Goal: Information Seeking & Learning: Understand process/instructions

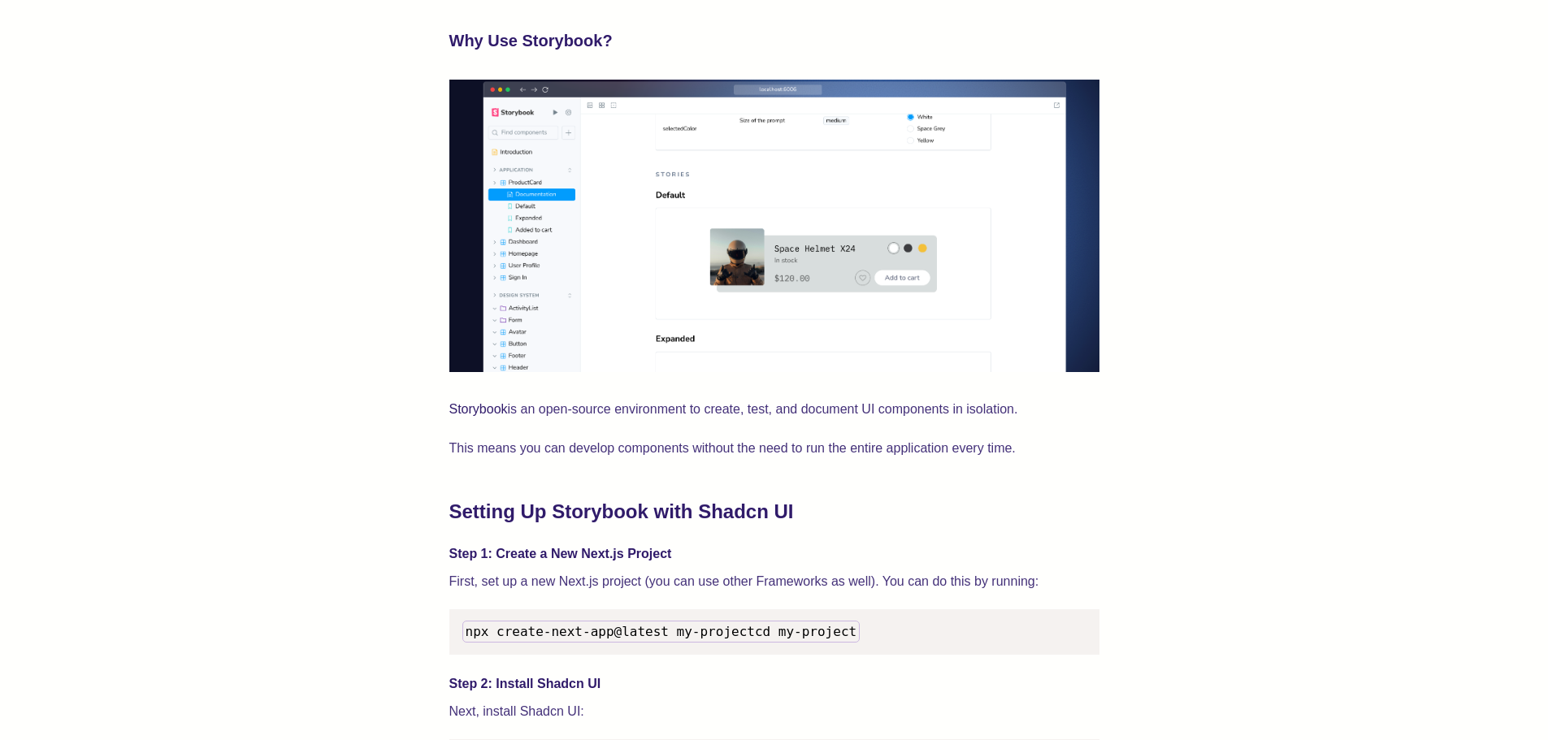
scroll to position [1408, 0]
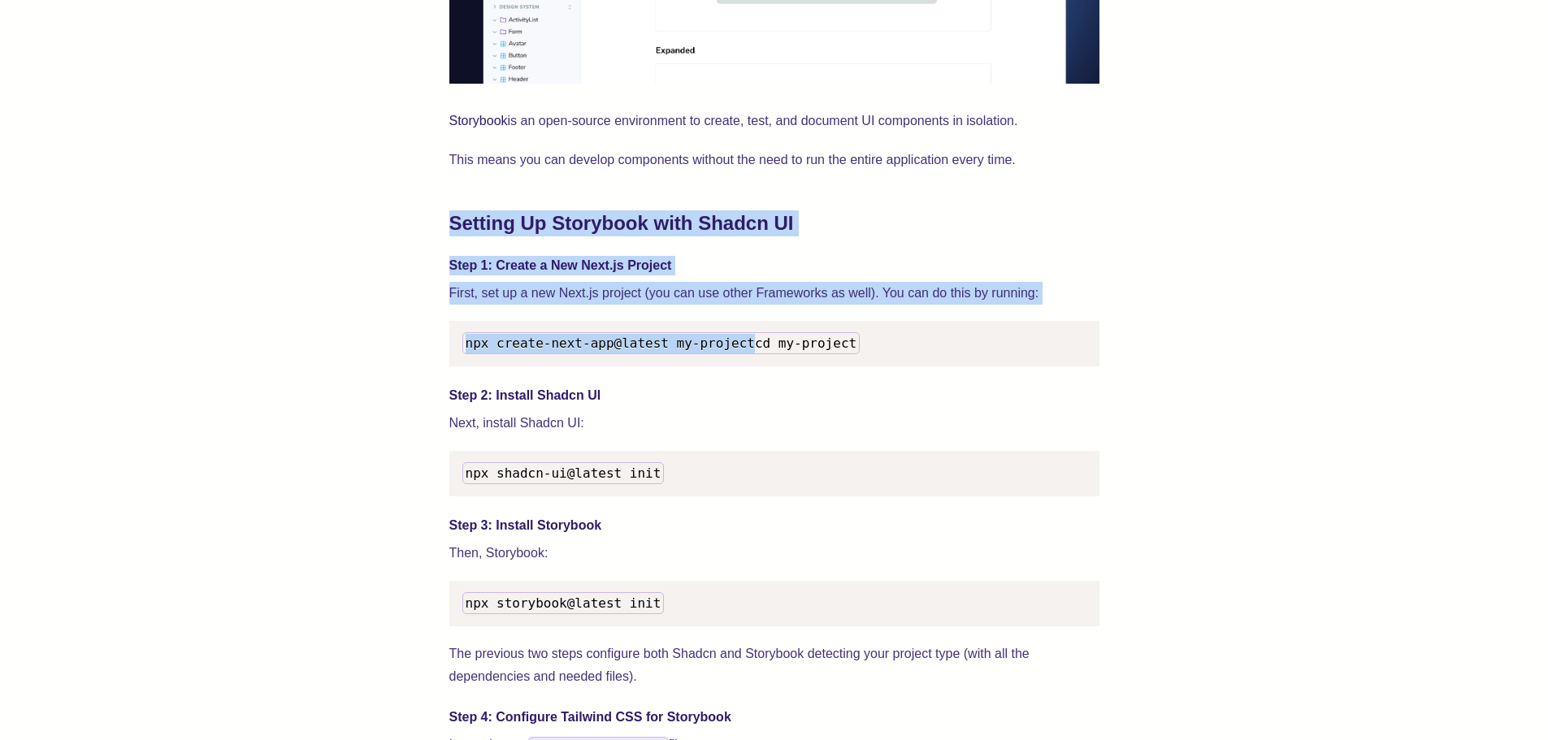
drag, startPoint x: 445, startPoint y: 232, endPoint x: 853, endPoint y: 327, distance: 418.6
click at [847, 344] on pre "npx create-next-app@latest my-project cd my-project" at bounding box center [774, 343] width 650 height 45
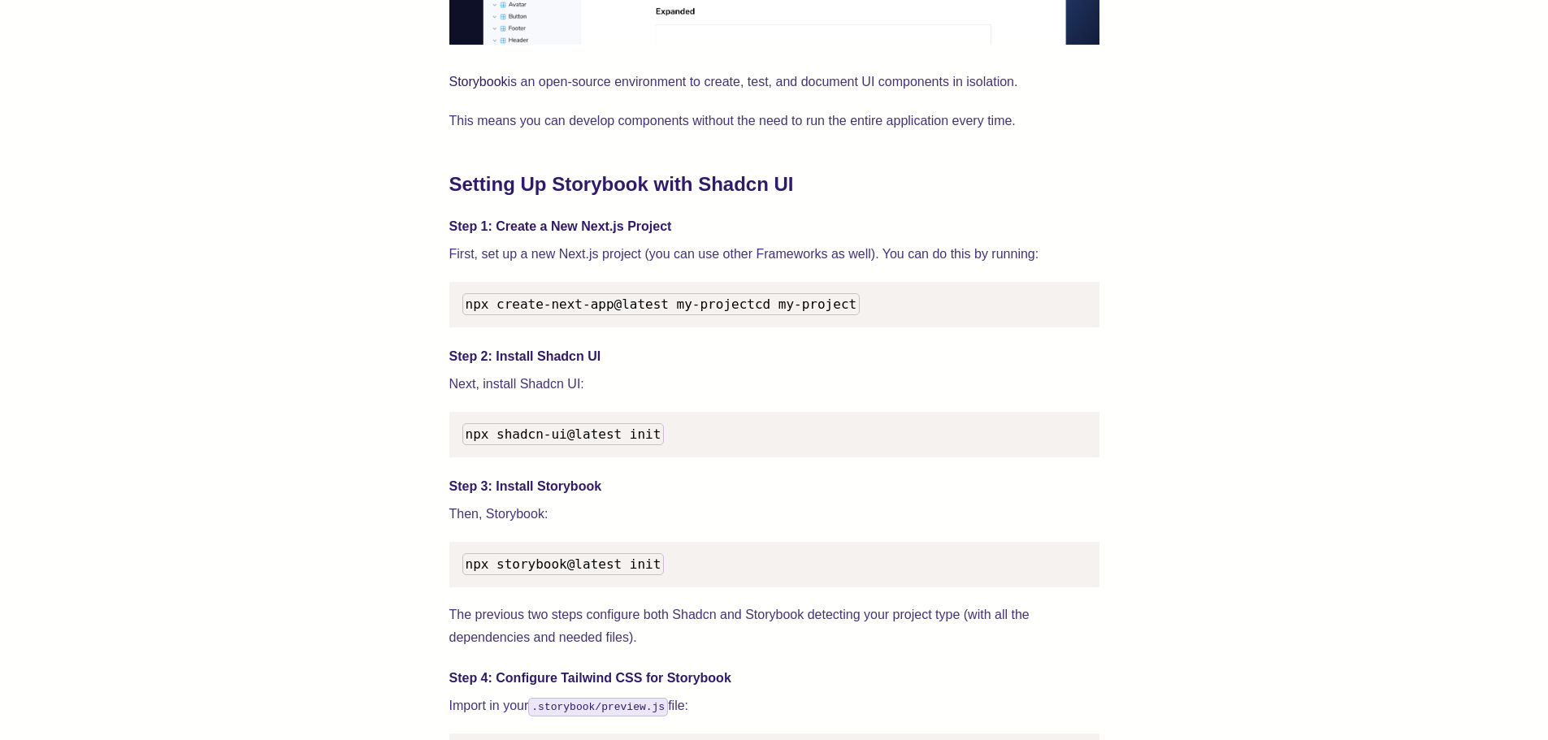
scroll to position [1570, 0]
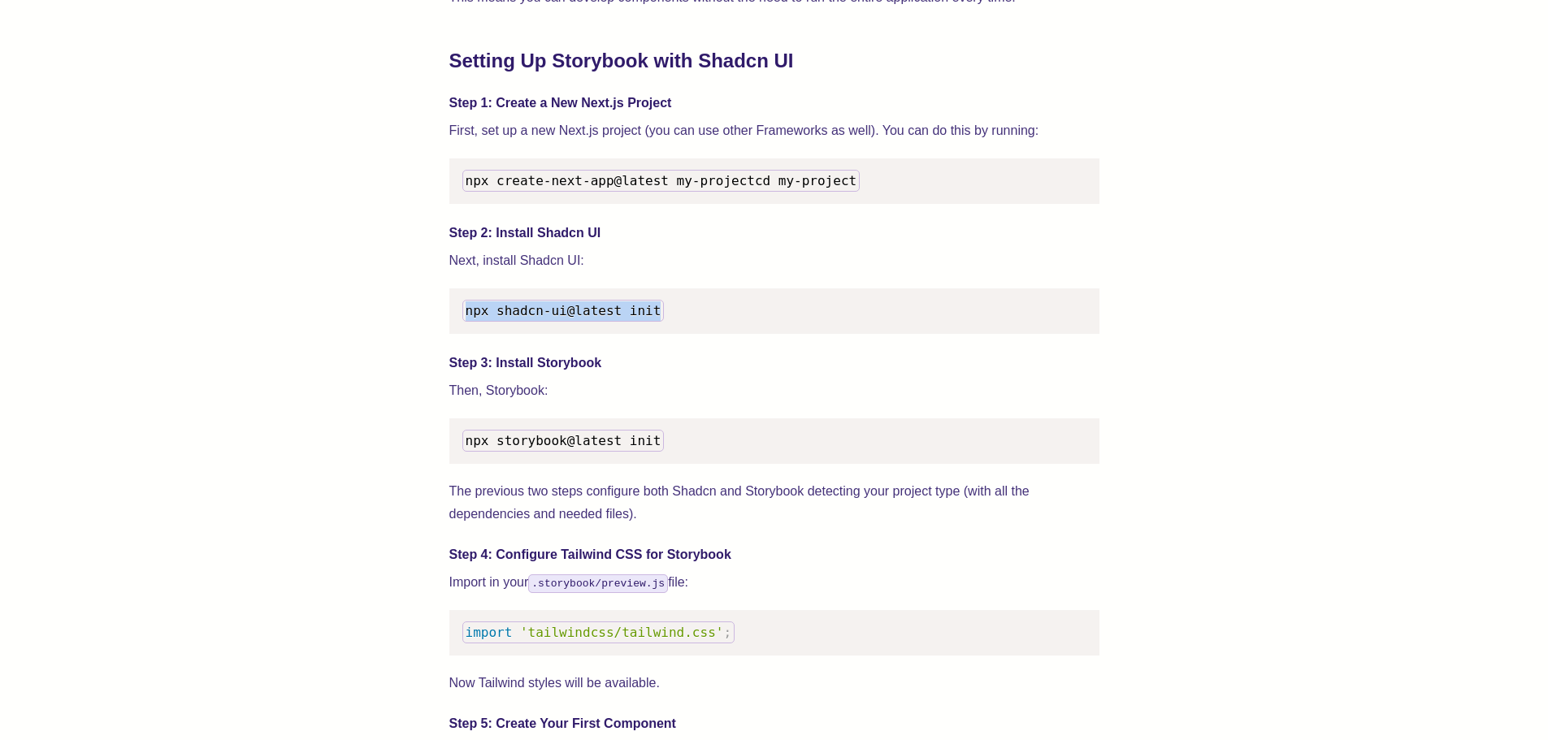
drag, startPoint x: 453, startPoint y: 328, endPoint x: 722, endPoint y: 328, distance: 269.7
click at [722, 328] on pre "npx shadcn-ui@latest init" at bounding box center [774, 310] width 650 height 45
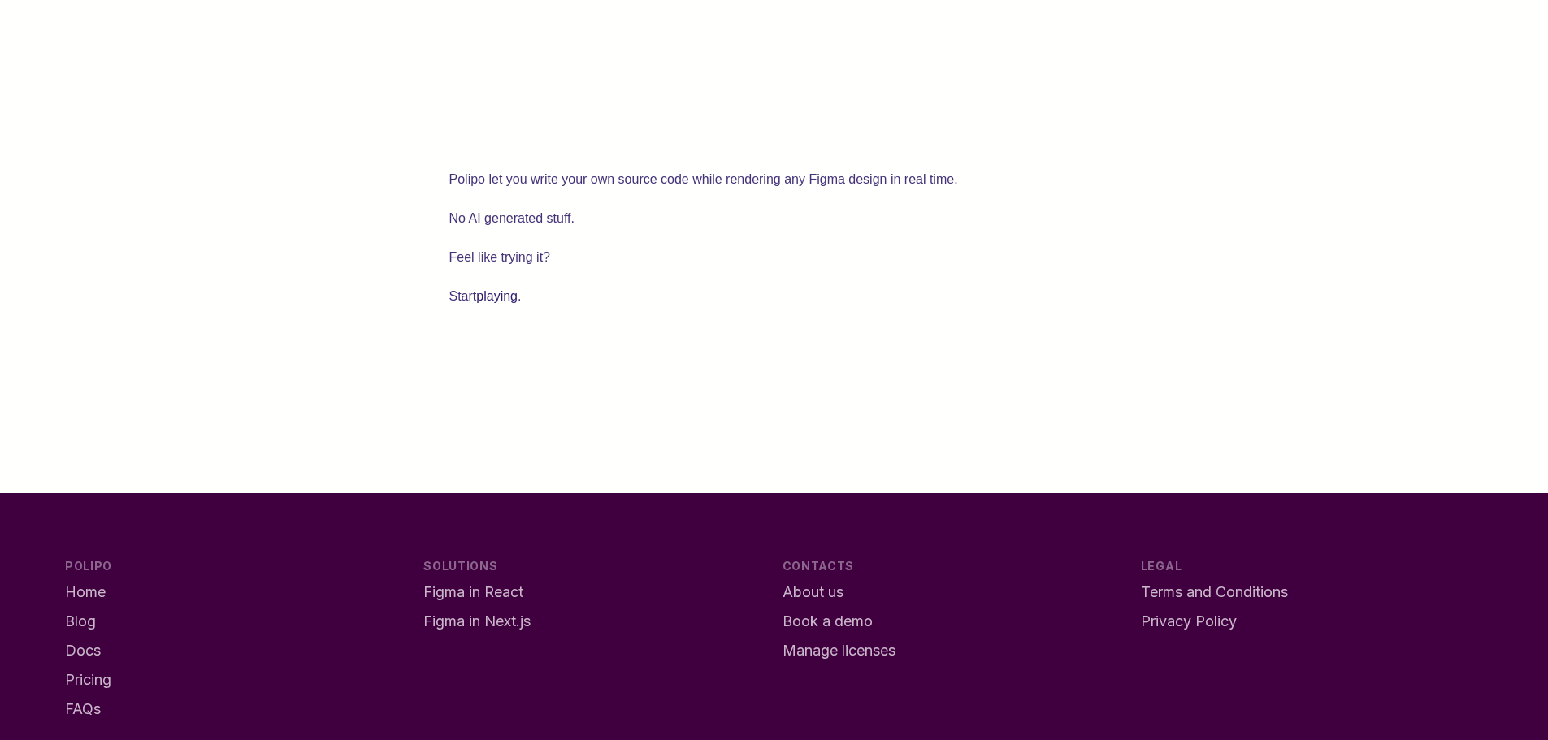
scroll to position [4220, 0]
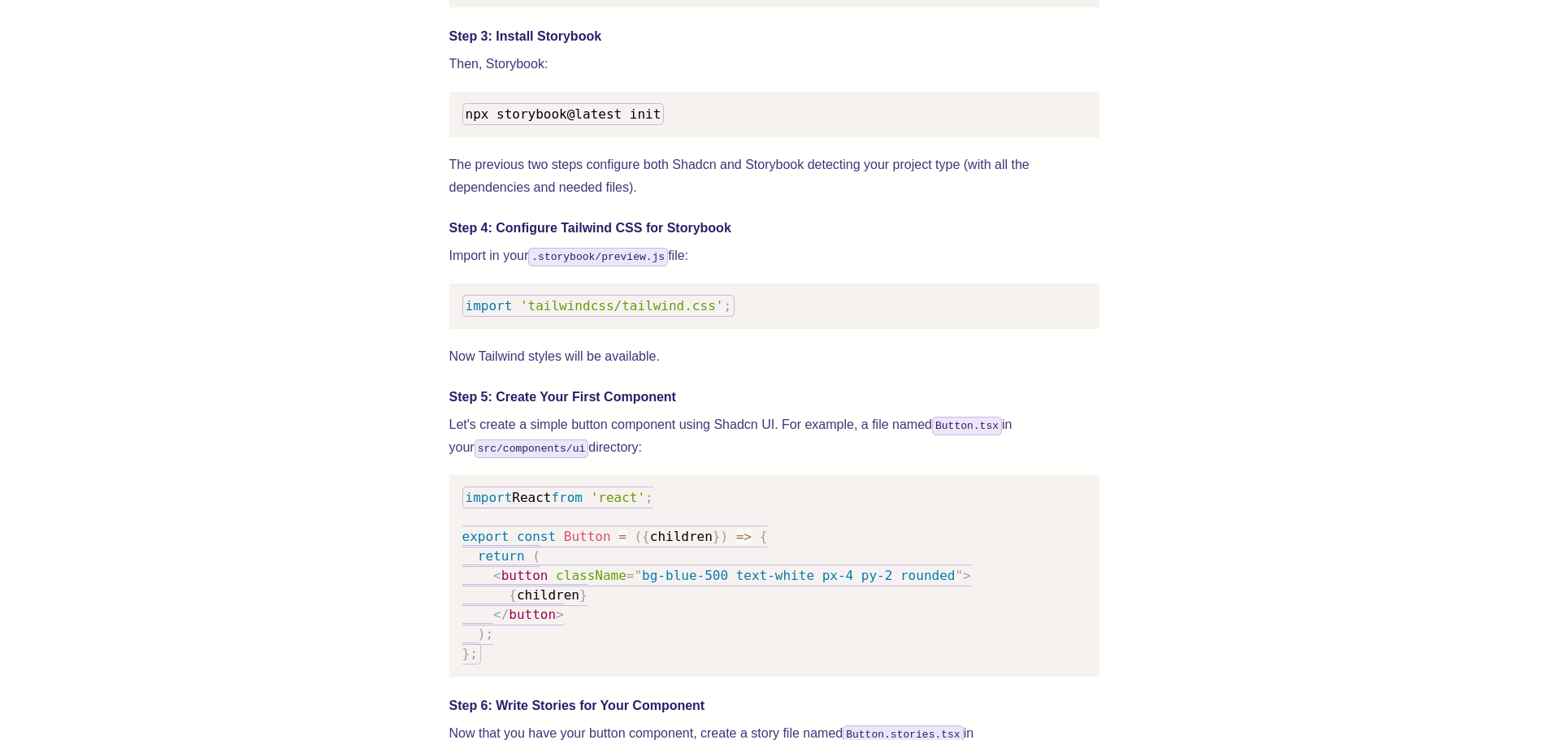
scroll to position [1895, 0]
drag, startPoint x: 747, startPoint y: 325, endPoint x: 452, endPoint y: 324, distance: 295.7
click at [452, 324] on pre "import 'tailwindcss/tailwind.css' ;" at bounding box center [774, 307] width 650 height 45
copy code "import 'tailwindcss/tailwind.css' ;"
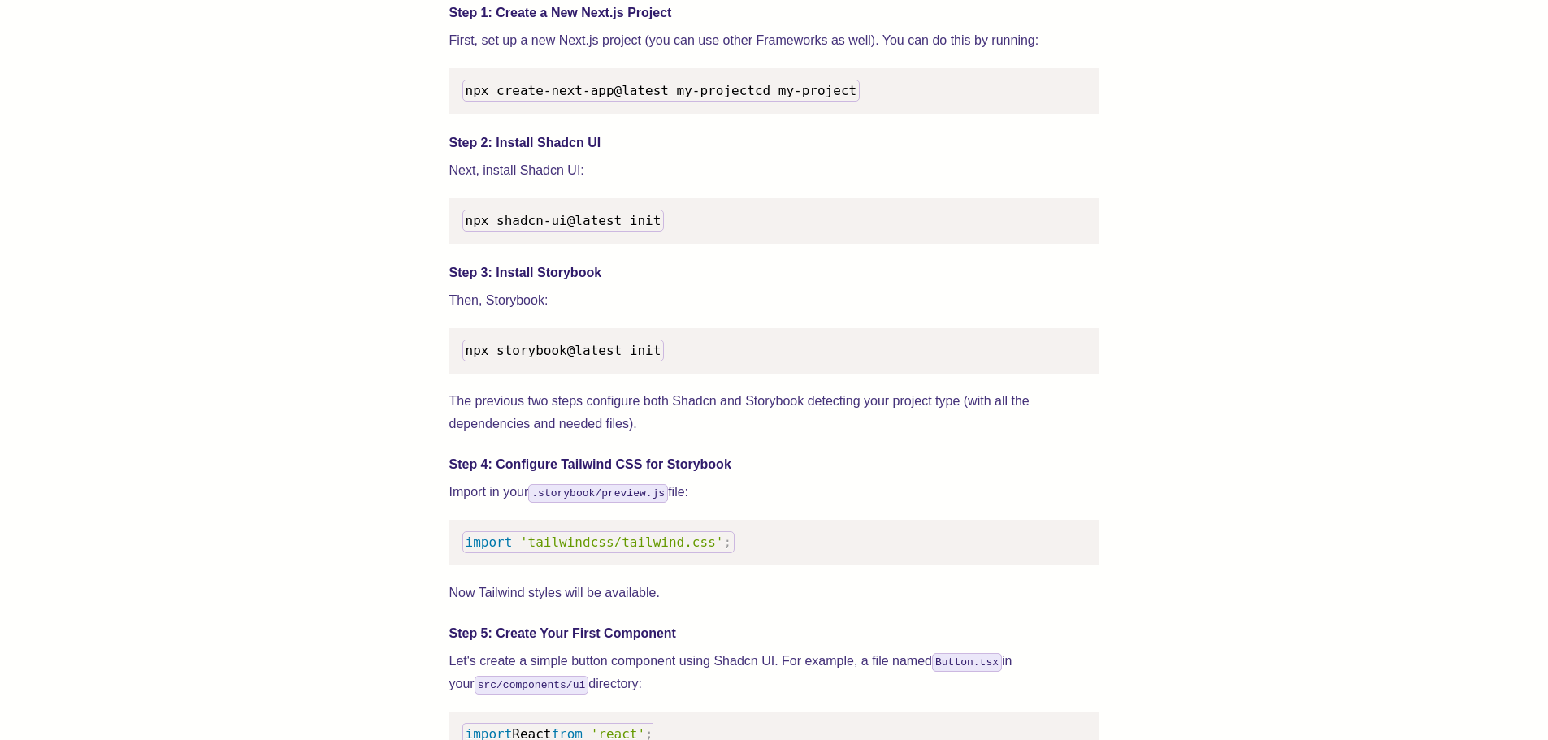
scroll to position [1679, 0]
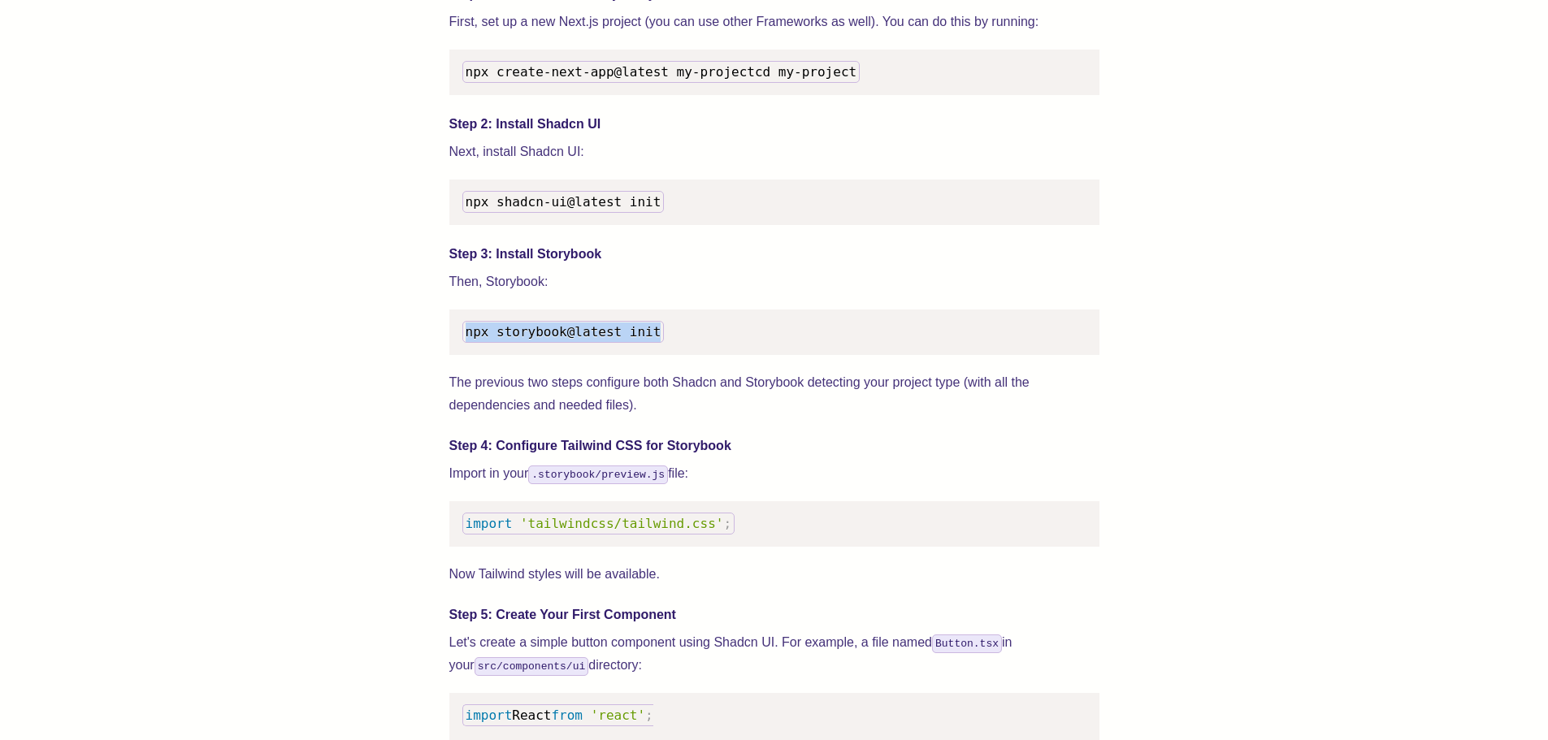
drag, startPoint x: 660, startPoint y: 355, endPoint x: 446, endPoint y: 350, distance: 214.5
copy span "npx storybook@latest init"
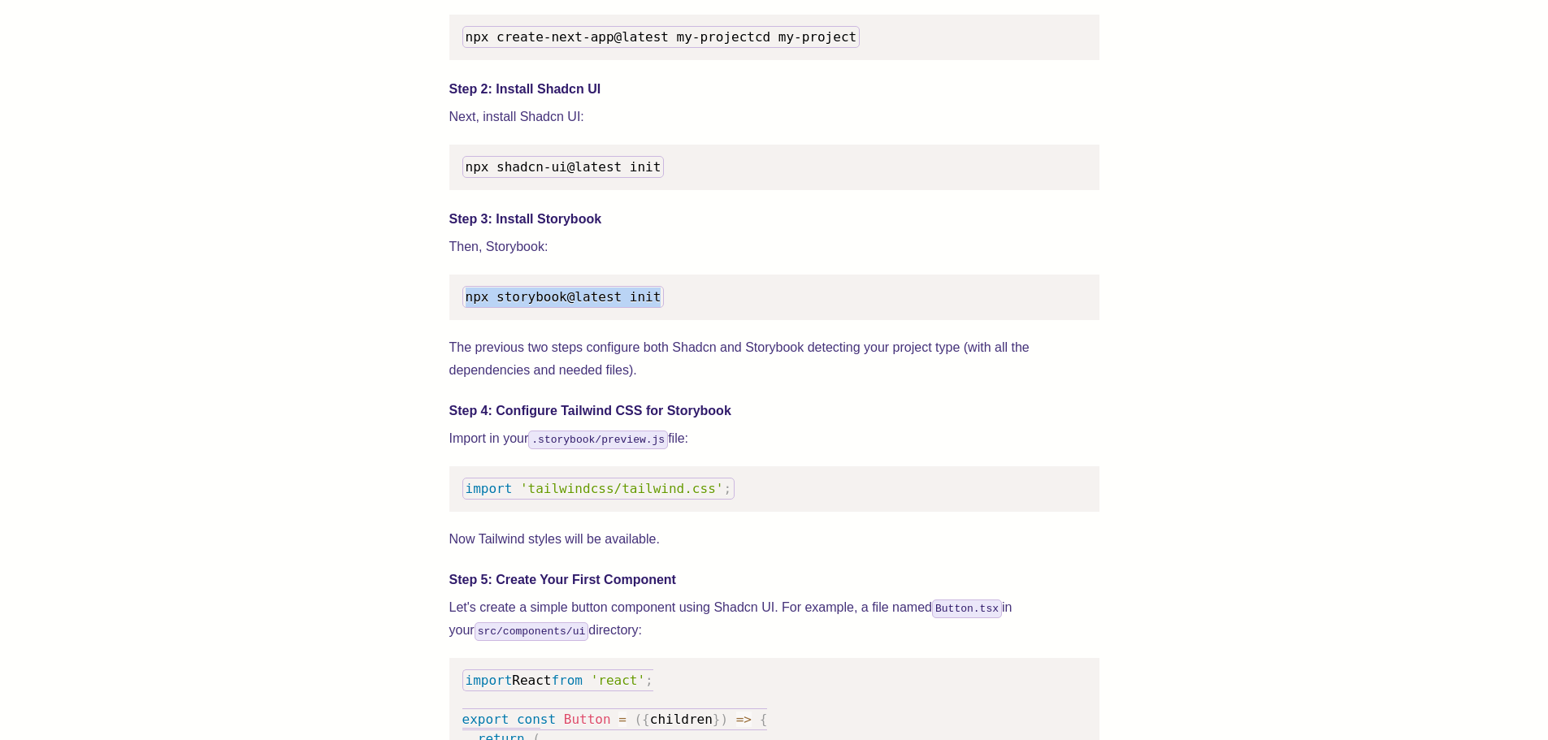
scroll to position [1733, 0]
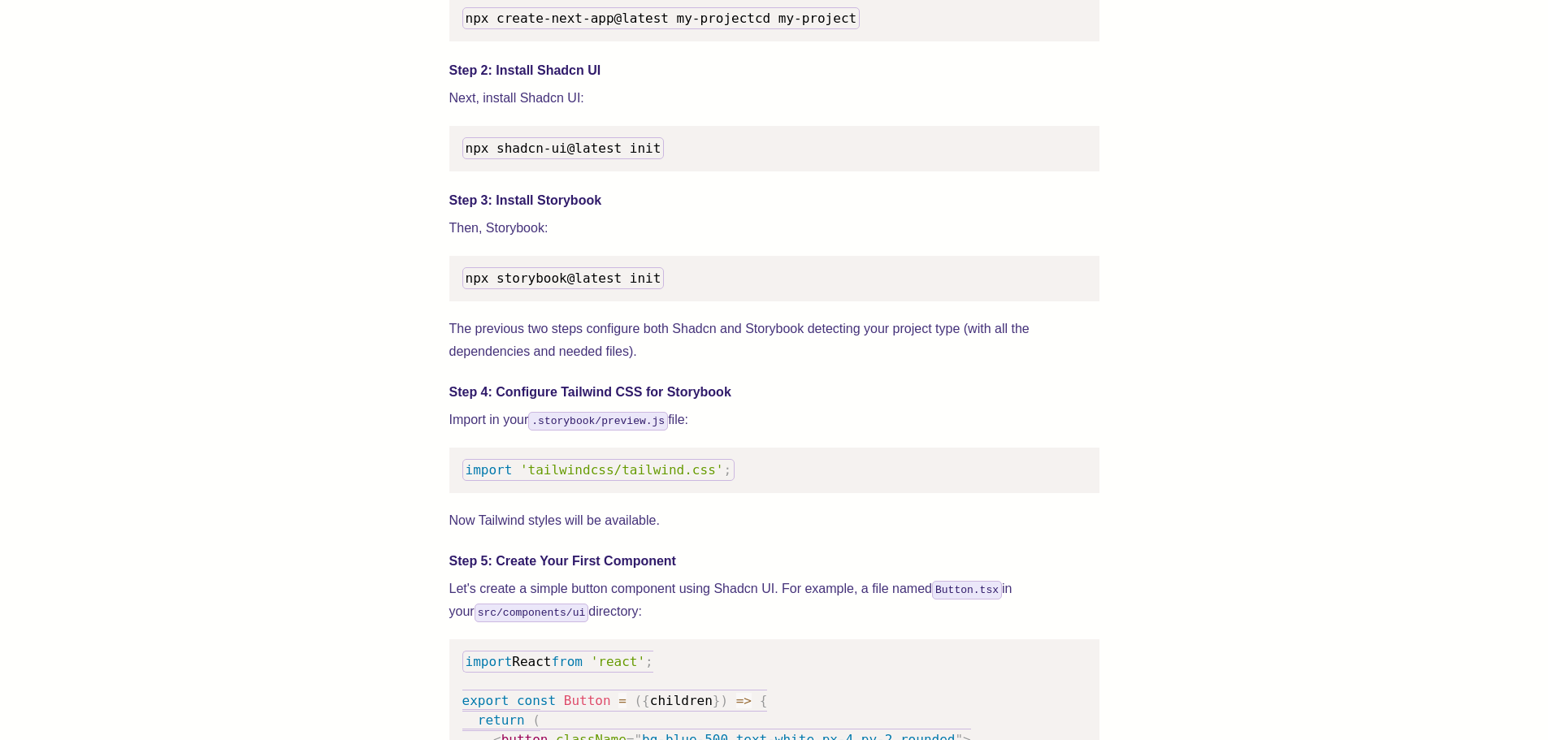
click at [721, 171] on pre "npx shadcn-ui@latest init" at bounding box center [774, 148] width 650 height 45
drag, startPoint x: 548, startPoint y: 172, endPoint x: 416, endPoint y: 172, distance: 131.6
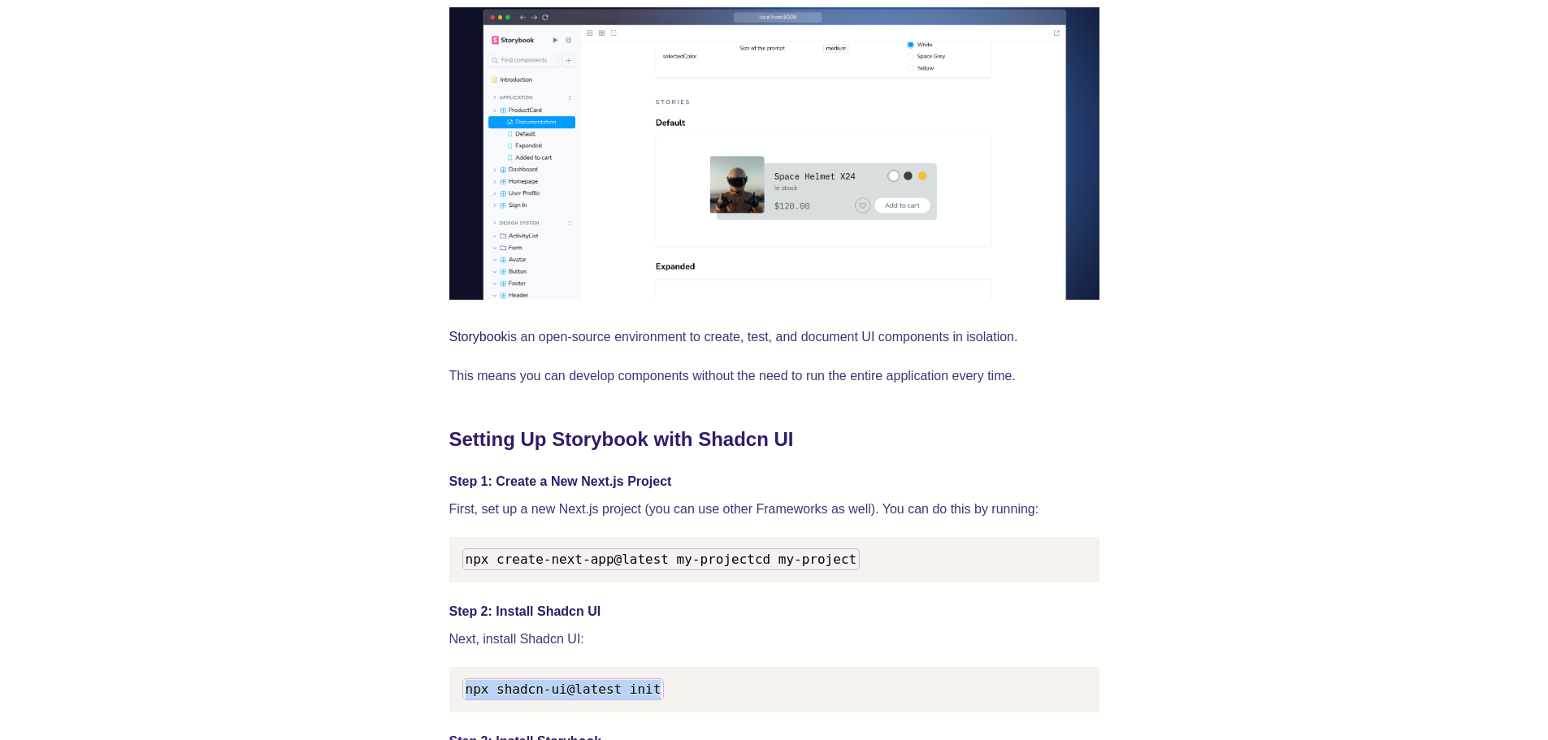
scroll to position [867, 0]
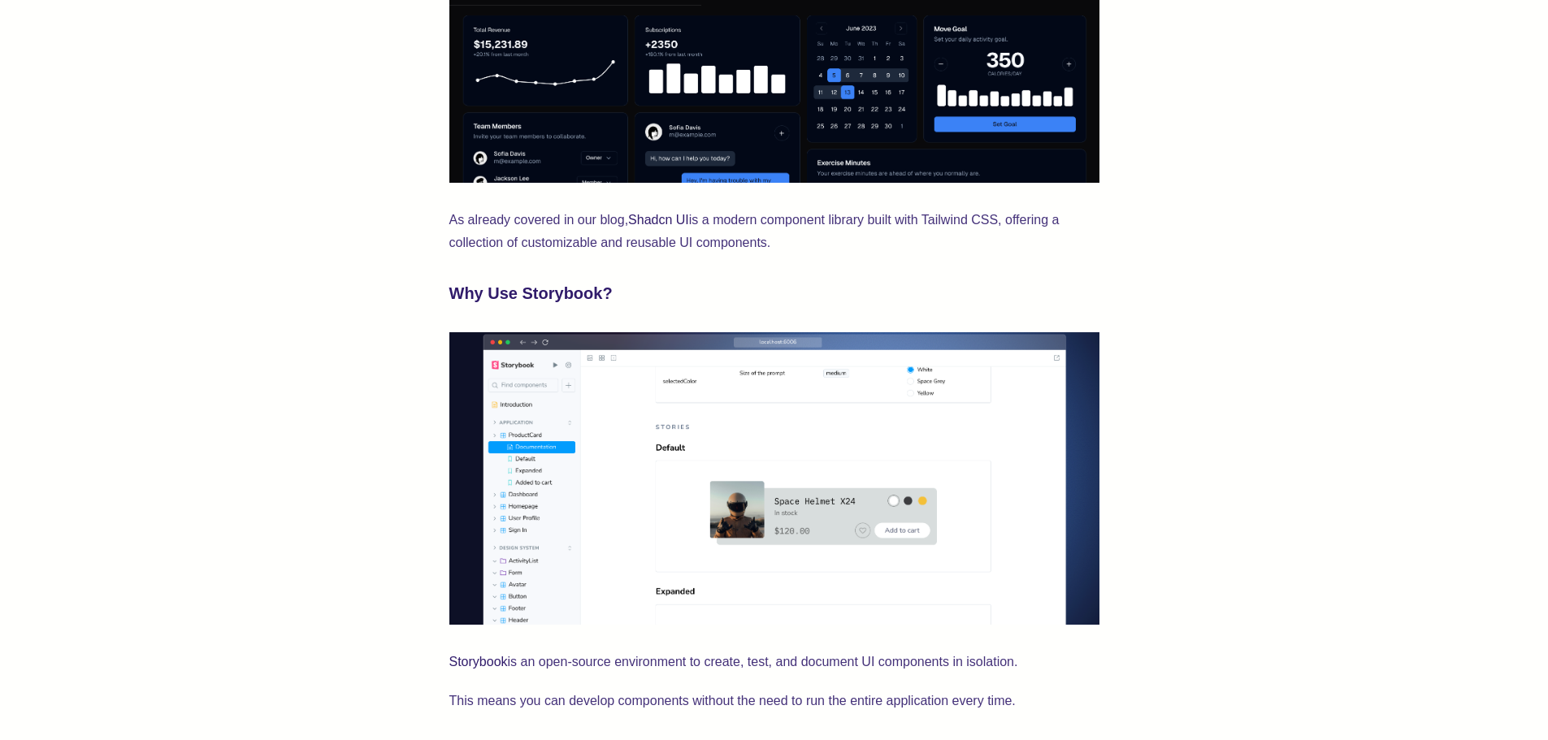
drag, startPoint x: 1246, startPoint y: 140, endPoint x: 1097, endPoint y: 9, distance: 198.6
